Goal: Task Accomplishment & Management: Manage account settings

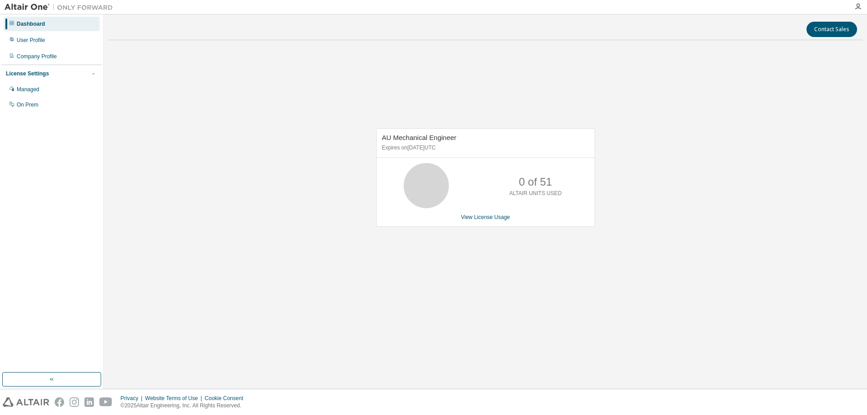
click at [466, 148] on p "Expires on [DATE] UTC" at bounding box center [484, 148] width 205 height 8
drag, startPoint x: 34, startPoint y: 60, endPoint x: 151, endPoint y: 60, distance: 116.9
click at [151, 60] on div "Dashboard User Profile Company Profile License Settings Managed On Prem Contact…" at bounding box center [433, 201] width 867 height 374
click at [27, 48] on div "Dashboard User Profile Company Profile License Settings Managed On Prem" at bounding box center [51, 64] width 101 height 97
click at [35, 41] on div "User Profile" at bounding box center [31, 40] width 28 height 7
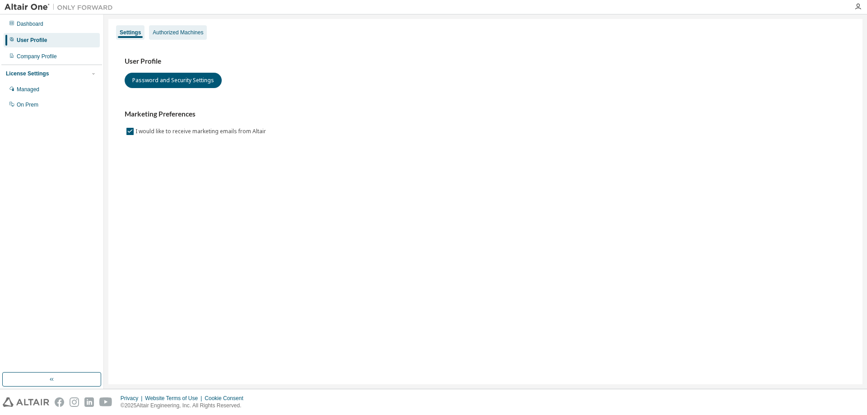
click at [199, 29] on div "Authorized Machines" at bounding box center [178, 32] width 51 height 7
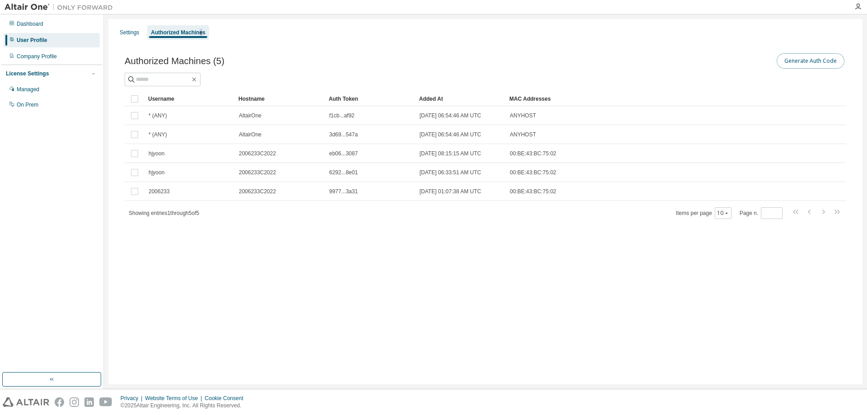
click at [830, 65] on button "Generate Auth Code" at bounding box center [811, 60] width 68 height 15
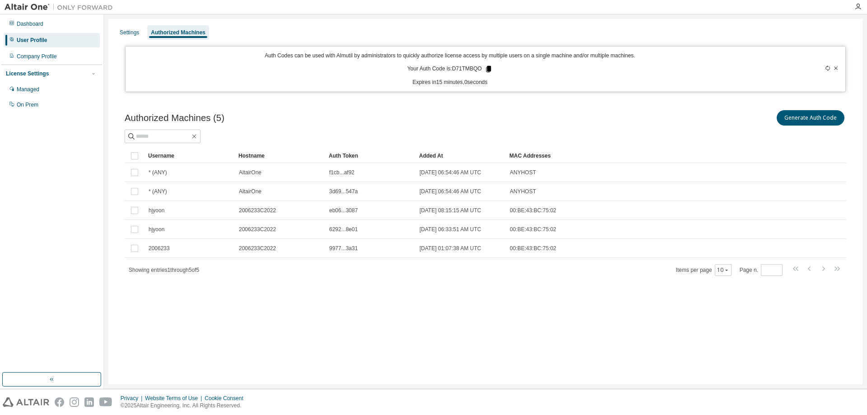
click at [488, 67] on icon at bounding box center [488, 69] width 5 height 6
